Goal: Use online tool/utility: Use online tool/utility

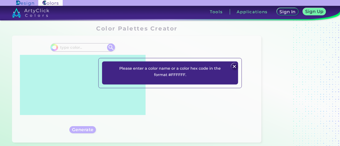
scroll to position [27, 0]
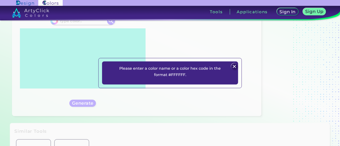
click at [234, 66] on img at bounding box center [234, 66] width 6 height 6
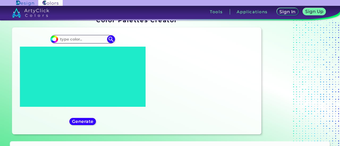
scroll to position [0, 0]
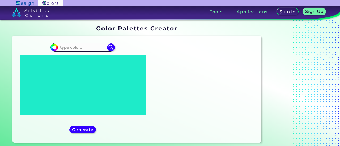
click at [88, 42] on div "#000000" at bounding box center [82, 89] width 132 height 98
click at [109, 51] on img at bounding box center [111, 48] width 8 height 8
type input "#000000"
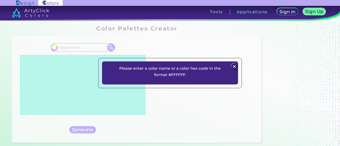
click at [88, 53] on div "Please enter a color name or a color hex code in the format #FFFFFF. Plans Sign…" at bounding box center [170, 73] width 340 height 146
click at [236, 68] on img at bounding box center [234, 66] width 6 height 6
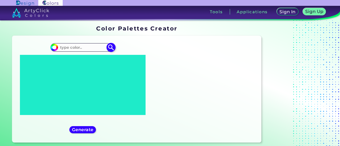
click at [75, 48] on input at bounding box center [82, 47] width 49 height 7
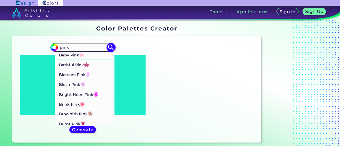
type input "pink"
click at [91, 58] on li "Baby Pink ◉" at bounding box center [85, 55] width 60 height 10
type input "#ffb7ce"
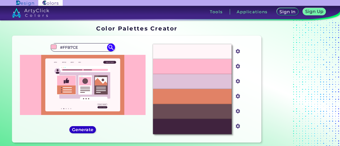
click at [82, 131] on h5 "Generate" at bounding box center [82, 130] width 19 height 4
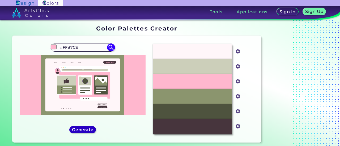
click at [82, 131] on h5 "Generate" at bounding box center [82, 130] width 19 height 4
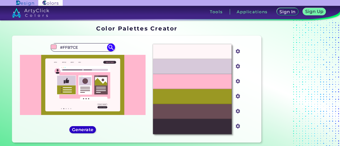
click at [82, 131] on h5 "Generate" at bounding box center [82, 130] width 19 height 4
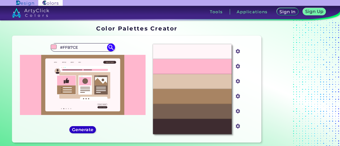
click at [80, 131] on h5 "Generate" at bounding box center [82, 130] width 19 height 4
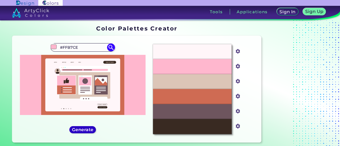
click at [89, 131] on h5 "Generate" at bounding box center [82, 130] width 19 height 4
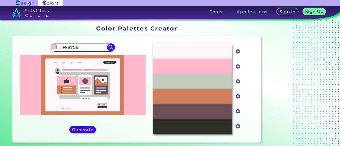
click at [87, 126] on div "#ffb7ce #FFB7CE Baby Pink ◉ Bashful Pink ◉ Blossom Pink ◉ Blush Pink ◉ Bright N…" at bounding box center [82, 89] width 132 height 98
click at [89, 130] on h5 "Generate" at bounding box center [82, 130] width 19 height 4
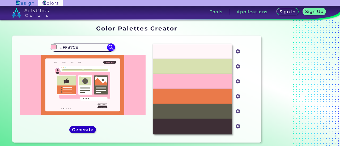
click at [92, 130] on h5 "Generate" at bounding box center [82, 130] width 19 height 4
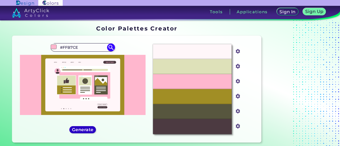
click at [75, 129] on h5 "Generate" at bounding box center [82, 130] width 19 height 4
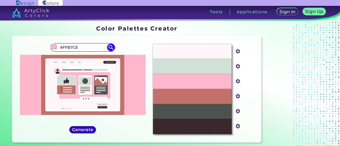
click at [91, 128] on h5 "Generate" at bounding box center [82, 130] width 19 height 4
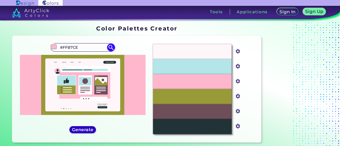
click at [91, 128] on h5 "Generate" at bounding box center [82, 130] width 19 height 4
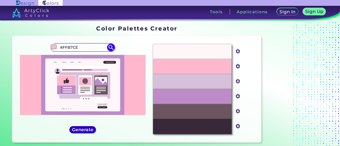
click at [79, 131] on h5 "Generate" at bounding box center [82, 130] width 19 height 4
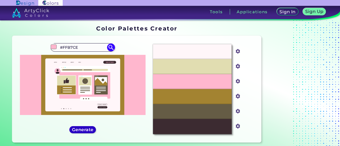
click at [86, 129] on h5 "Generate" at bounding box center [82, 130] width 19 height 4
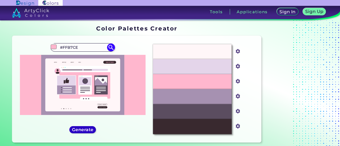
click at [86, 131] on h5 "Generate" at bounding box center [82, 130] width 19 height 4
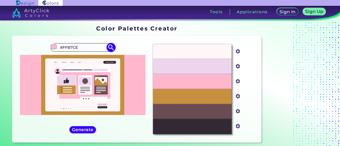
click at [81, 49] on input "#FFB7CE" at bounding box center [82, 47] width 49 height 7
click at [88, 132] on h5 "Generate" at bounding box center [82, 130] width 19 height 4
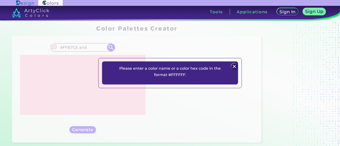
click at [231, 66] on img at bounding box center [234, 66] width 6 height 6
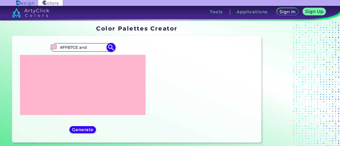
click at [90, 48] on input "#FFB7CE and" at bounding box center [82, 47] width 49 height 7
type input "#FFB7CE"
click at [92, 132] on h5 "Generate" at bounding box center [82, 130] width 19 height 4
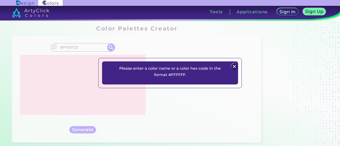
click at [230, 64] on div "Please enter a color name or a color hex code in the format #FFFFFF. Plans Sign…" at bounding box center [170, 73] width 136 height 23
click at [237, 68] on img at bounding box center [234, 66] width 6 height 6
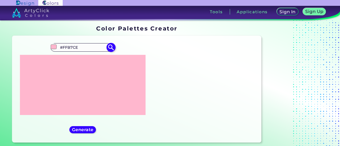
click at [113, 48] on img at bounding box center [110, 47] width 9 height 9
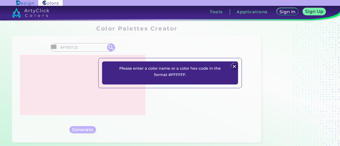
click at [234, 67] on img at bounding box center [234, 66] width 6 height 6
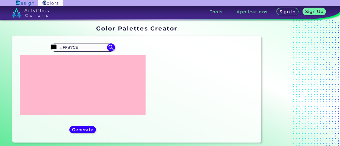
click at [72, 39] on div "Oops - something went wrong. Please try again. #FFF6F8 #fff6f8 #ECD5ED #ecd5ed …" at bounding box center [136, 89] width 249 height 107
click at [84, 46] on input "#FFB7CE" at bounding box center [82, 47] width 49 height 7
type input "#000000"
